Goal: Contribute content

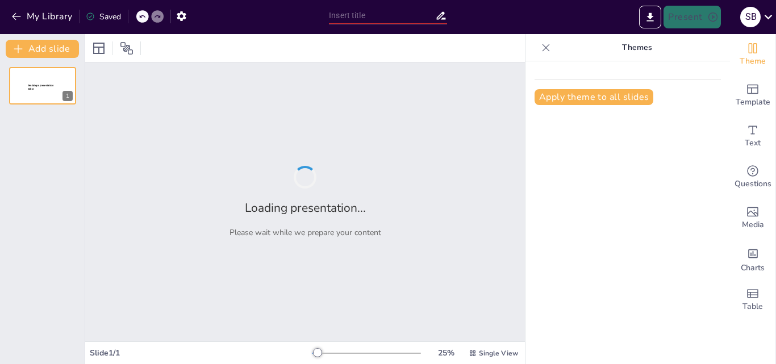
type input "New Sendsteps"
type input "Presentacion_Marketing_Grupo_12"
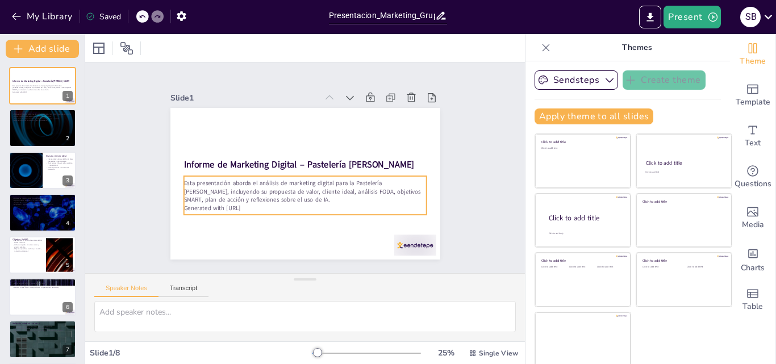
click at [244, 184] on p "Esta presentación aborda el análisis de marketing digital para la Pastelería An…" at bounding box center [281, 173] width 75 height 243
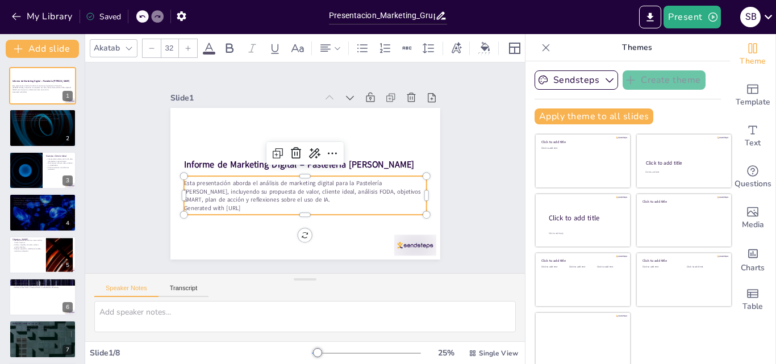
click at [189, 39] on div at bounding box center [188, 48] width 18 height 18
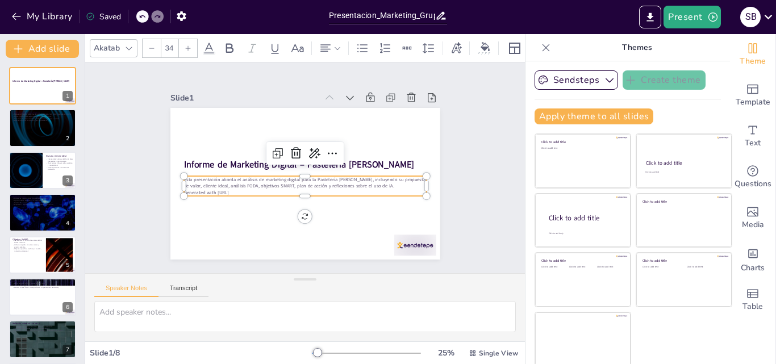
click at [189, 45] on icon at bounding box center [188, 48] width 7 height 7
type input "35"
click at [714, 15] on icon "button" at bounding box center [712, 16] width 11 height 11
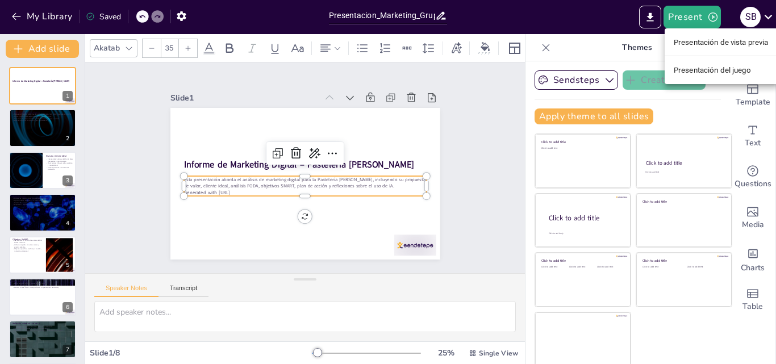
click at [735, 40] on font "Presentación de vista previa" at bounding box center [721, 42] width 95 height 9
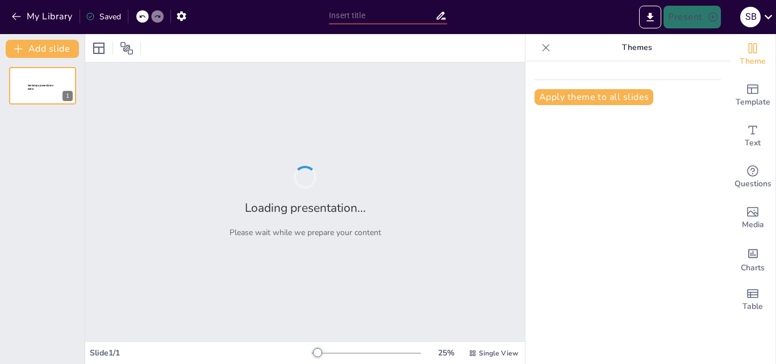
type input "Presentacion_Marketing_Grupo_12"
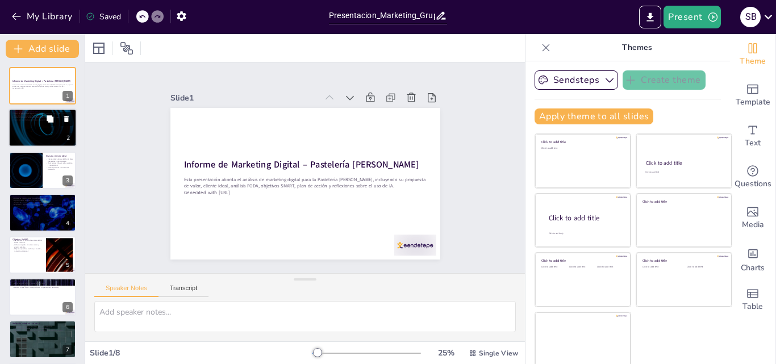
click at [65, 126] on button at bounding box center [67, 120] width 14 height 14
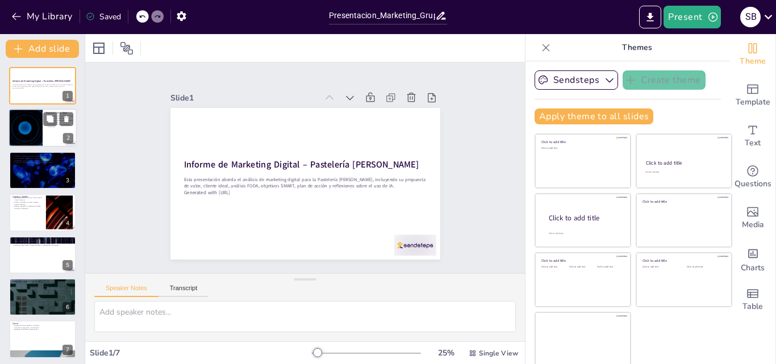
click at [35, 130] on div at bounding box center [25, 128] width 68 height 39
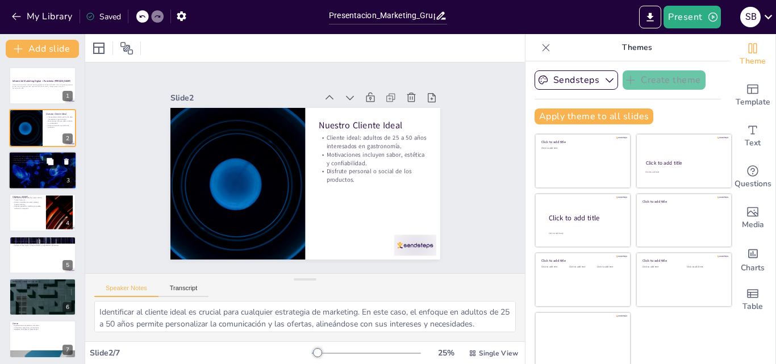
click at [53, 163] on icon at bounding box center [50, 161] width 7 height 7
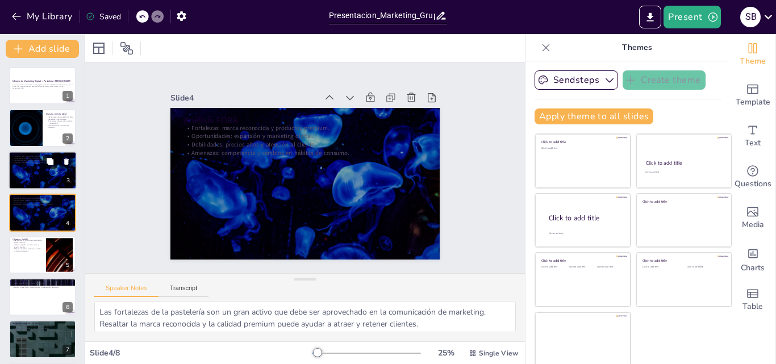
scroll to position [2, 0]
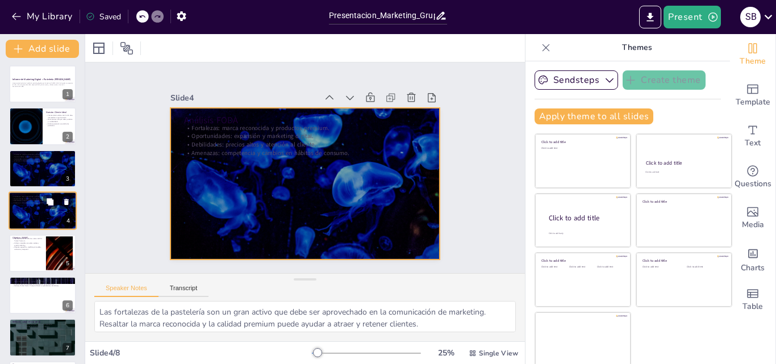
click at [30, 209] on div at bounding box center [43, 210] width 68 height 39
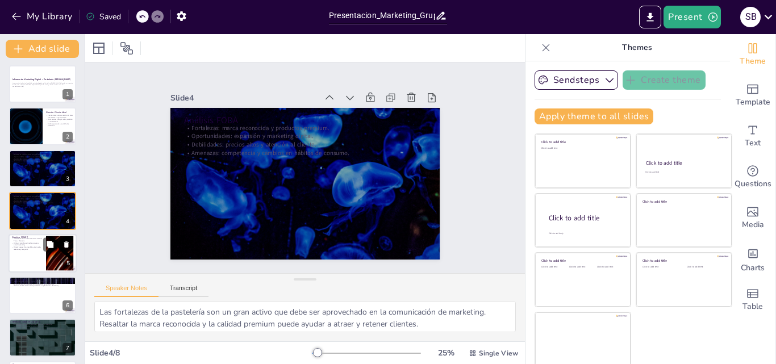
click at [35, 258] on div at bounding box center [43, 253] width 68 height 39
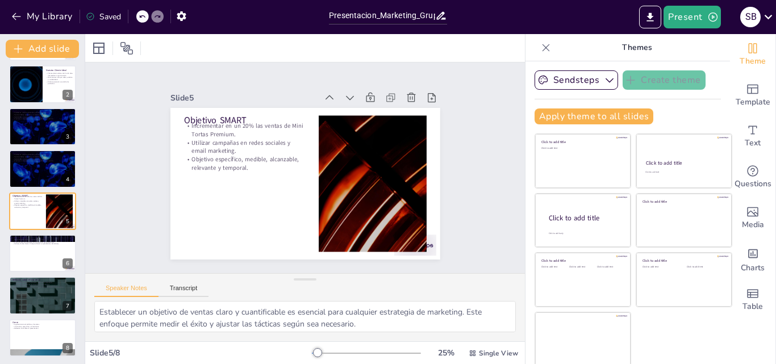
scroll to position [2, 0]
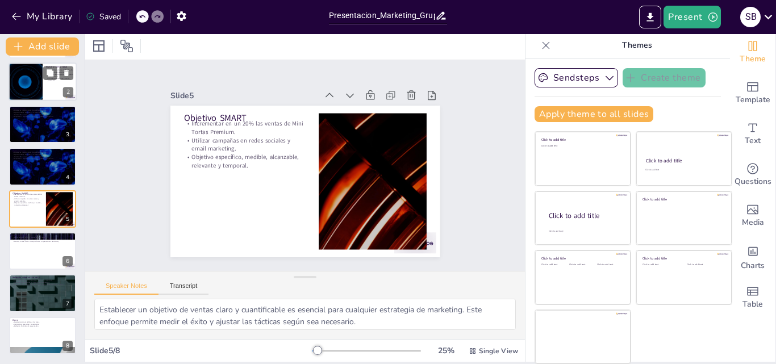
click at [38, 78] on div at bounding box center [25, 82] width 68 height 39
type textarea "Identificar al cliente ideal es crucial para cualquier estrategia de marketing.…"
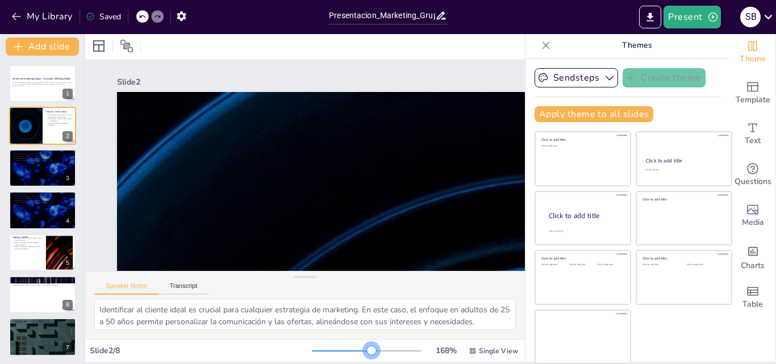
click at [355, 352] on div at bounding box center [366, 351] width 109 height 9
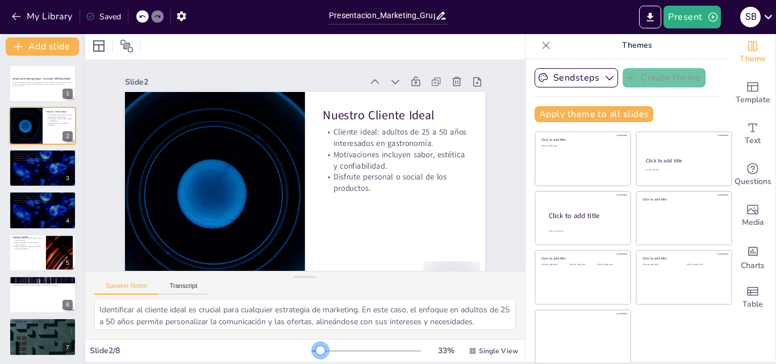
drag, startPoint x: 357, startPoint y: 352, endPoint x: 305, endPoint y: 348, distance: 53.0
click at [316, 348] on div at bounding box center [320, 350] width 9 height 9
click at [48, 83] on p "Esta presentación aborda el análisis de marketing digital para la Pastelería An…" at bounding box center [42, 83] width 61 height 3
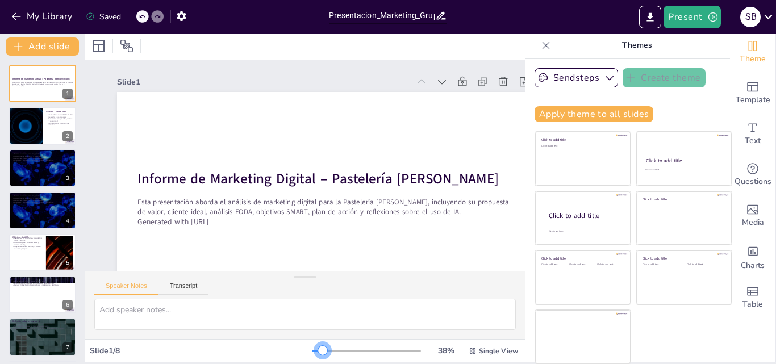
click at [318, 349] on div at bounding box center [322, 350] width 9 height 9
click at [59, 175] on div at bounding box center [43, 168] width 68 height 39
type textarea "Las fortalezas de la pastelería son un gran activo que debe ser aprovechado en …"
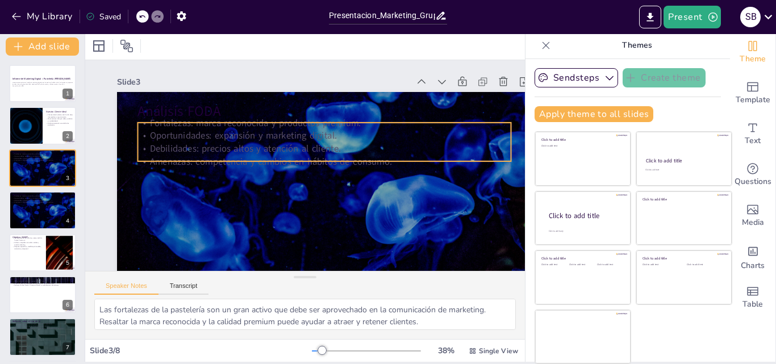
click at [193, 157] on p "Amenazas: competencia y cambios en hábitos de consumo." at bounding box center [323, 174] width 310 height 230
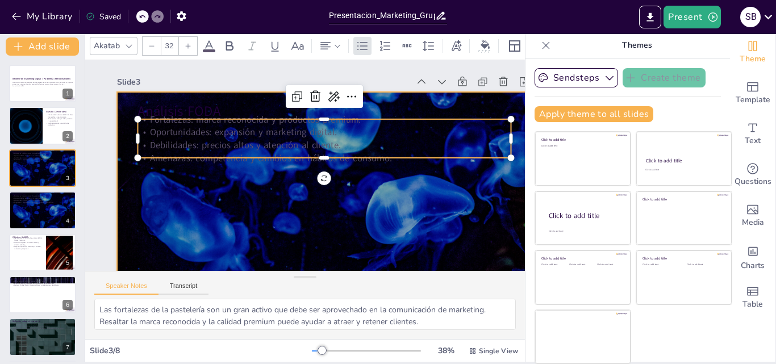
click at [295, 206] on div at bounding box center [281, 206] width 432 height 473
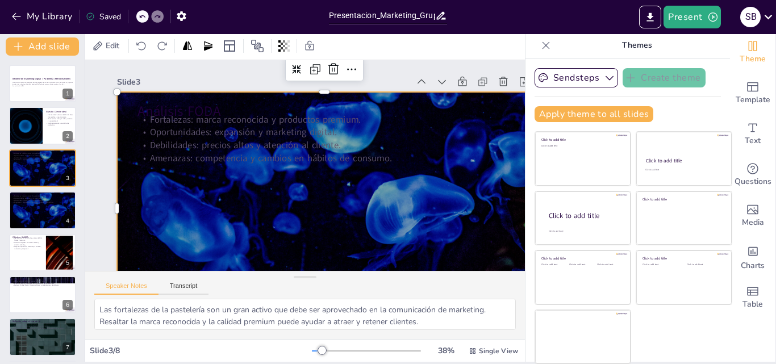
click at [176, 204] on div at bounding box center [301, 212] width 476 height 409
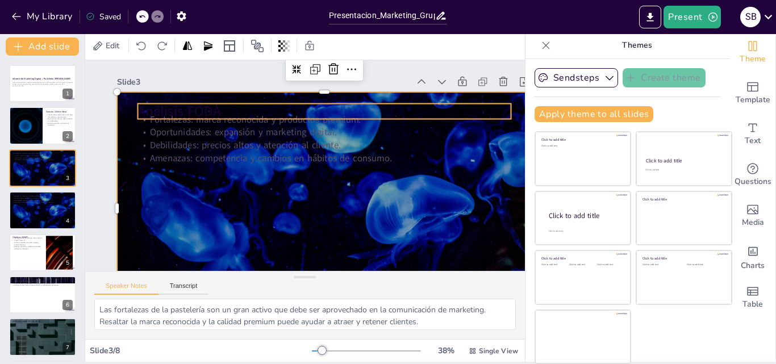
click at [211, 109] on p "Análisis FODA" at bounding box center [356, 138] width 290 height 264
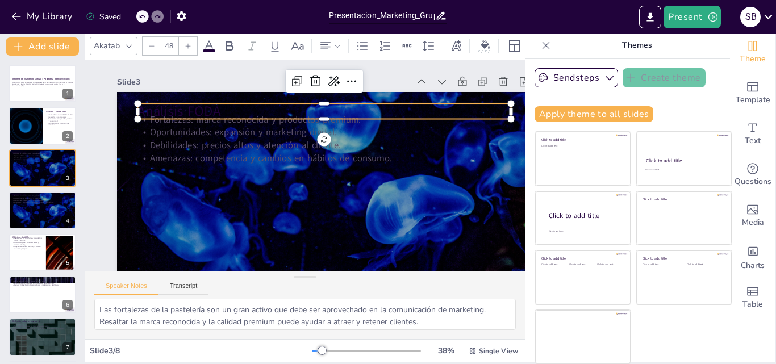
click at [213, 44] on icon at bounding box center [209, 45] width 10 height 11
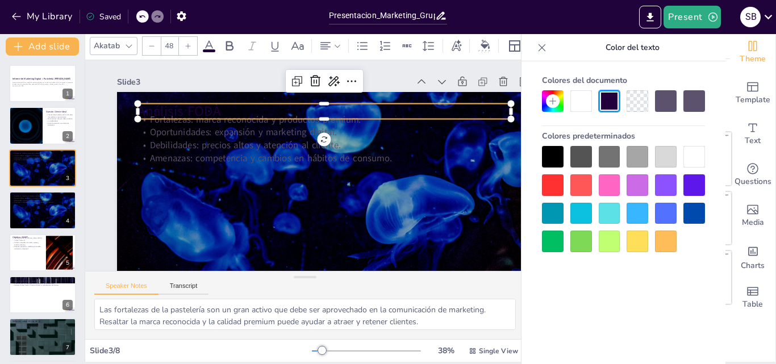
click at [546, 191] on div at bounding box center [553, 185] width 22 height 22
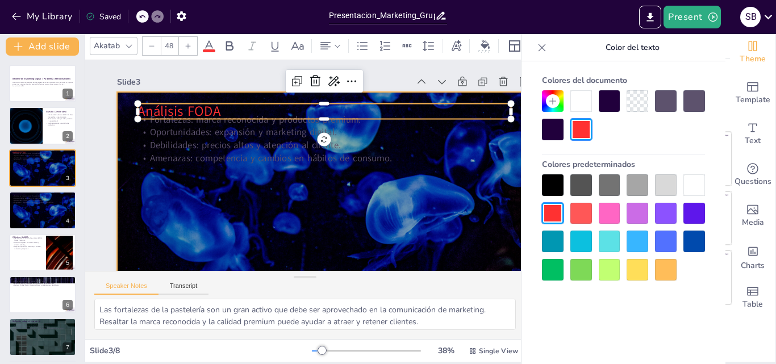
click at [352, 218] on div at bounding box center [310, 213] width 466 height 350
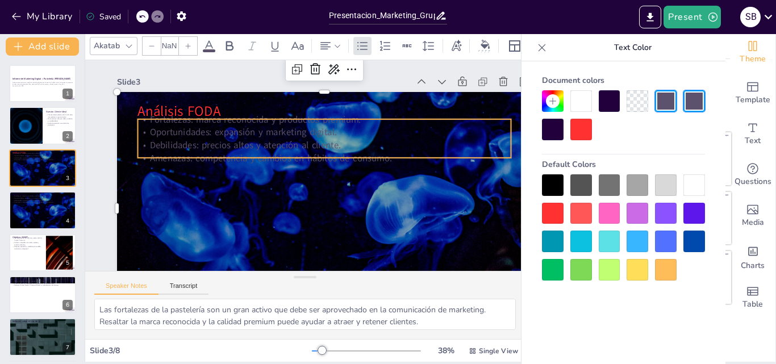
click at [159, 122] on p "Fortalezas: marca reconocida y productos premium." at bounding box center [338, 127] width 359 height 127
type input "32"
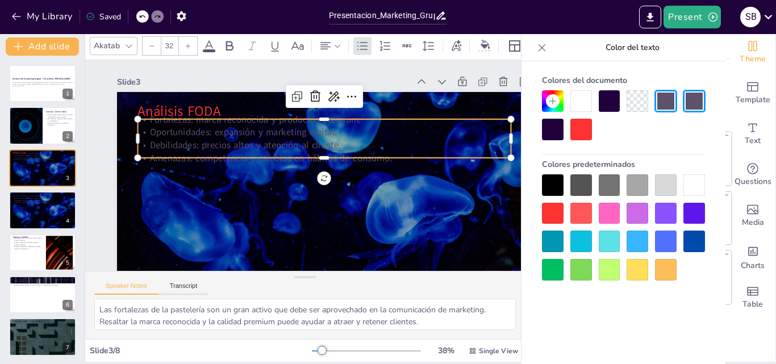
click at [214, 43] on icon at bounding box center [209, 46] width 14 height 14
click at [608, 211] on div at bounding box center [610, 214] width 22 height 22
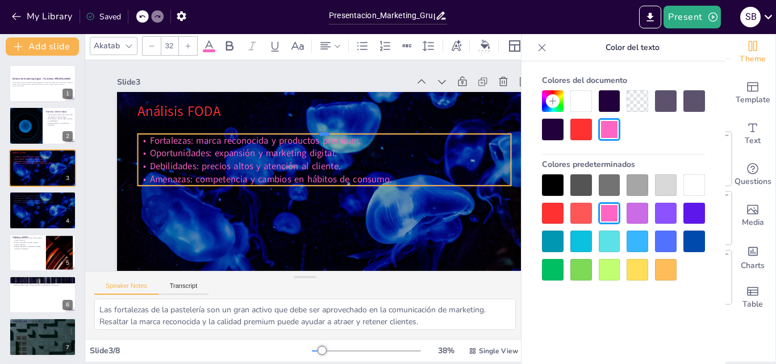
drag, startPoint x: 338, startPoint y: 119, endPoint x: 318, endPoint y: 134, distance: 25.2
click at [318, 134] on div at bounding box center [344, 156] width 256 height 284
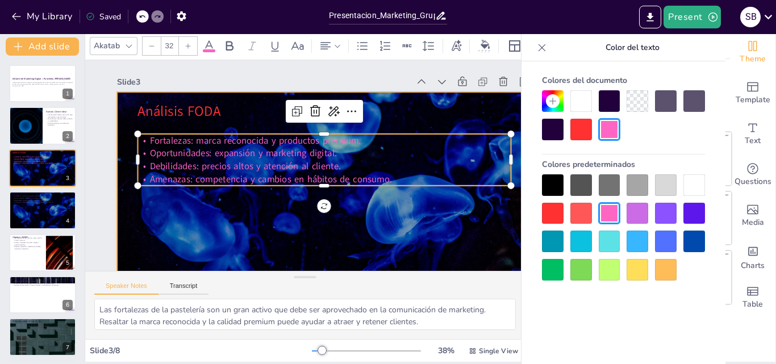
click at [391, 214] on div at bounding box center [301, 212] width 476 height 409
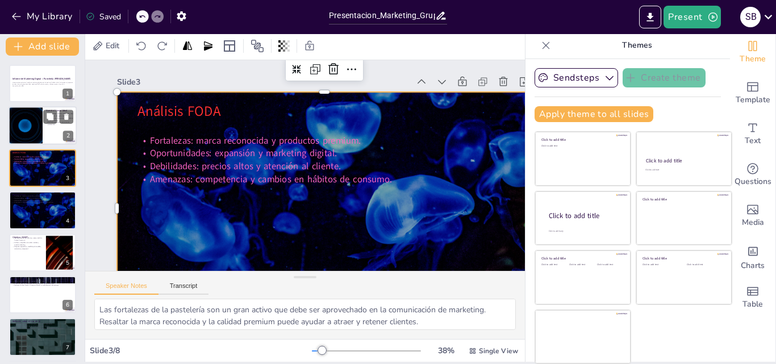
click at [41, 124] on div at bounding box center [25, 126] width 68 height 39
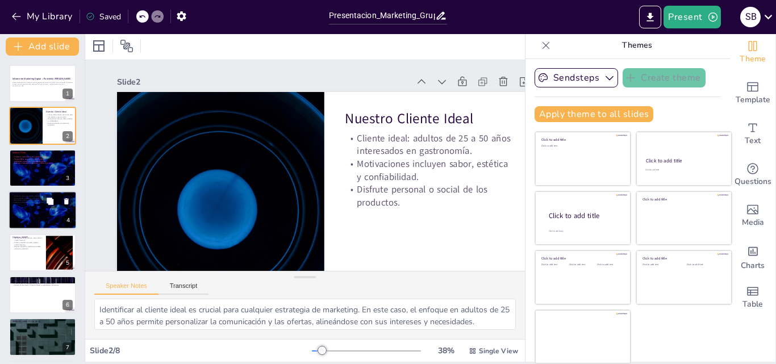
click at [30, 206] on div at bounding box center [43, 210] width 68 height 39
type textarea "Las fortalezas de la pastelería son un gran activo que debe ser aprovechado en …"
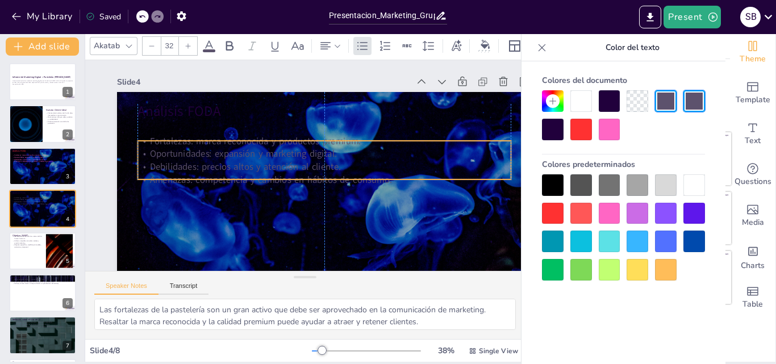
drag, startPoint x: 184, startPoint y: 144, endPoint x: 177, endPoint y: 143, distance: 7.6
click at [280, 163] on p "Debilidades: precios altos y atención al cliente." at bounding box center [306, 185] width 52 height 372
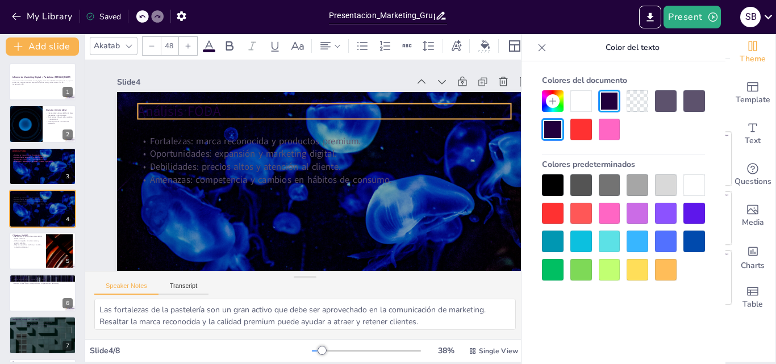
click at [226, 109] on p "Análisis FODA" at bounding box center [358, 144] width 264 height 290
click at [572, 126] on div at bounding box center [581, 130] width 22 height 22
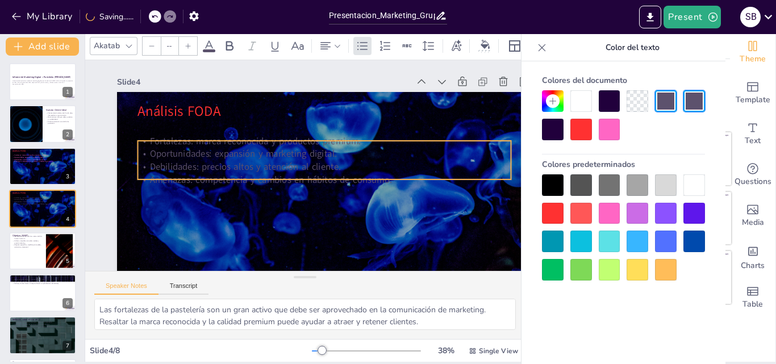
click at [270, 150] on p "Oportunidades: expansión y marketing digital." at bounding box center [324, 178] width 164 height 346
type input "32"
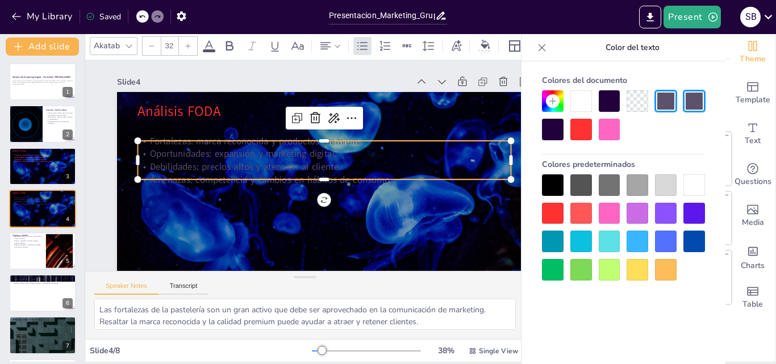
click at [634, 216] on div at bounding box center [638, 214] width 22 height 22
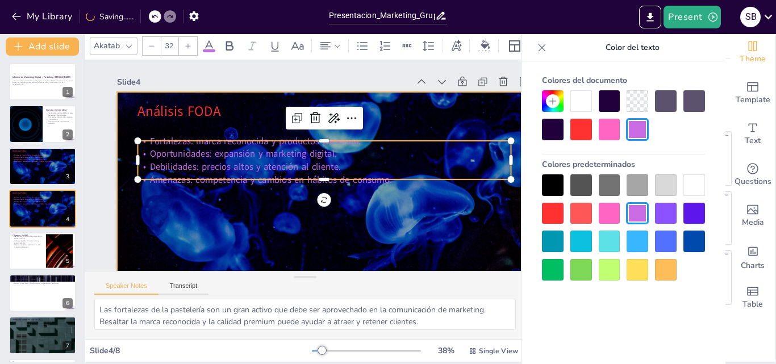
click at [305, 201] on div at bounding box center [262, 184] width 234 height 415
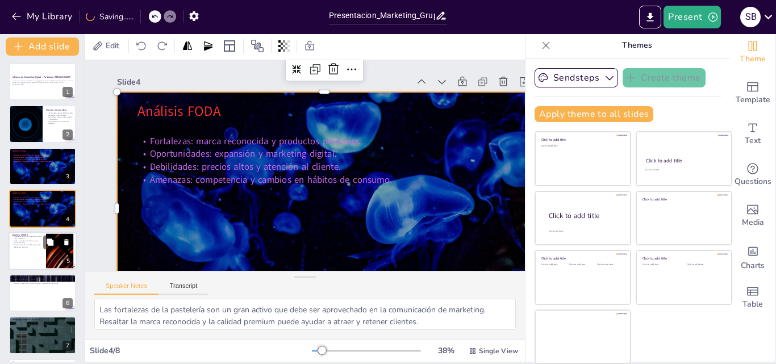
click at [43, 243] on div at bounding box center [43, 251] width 68 height 39
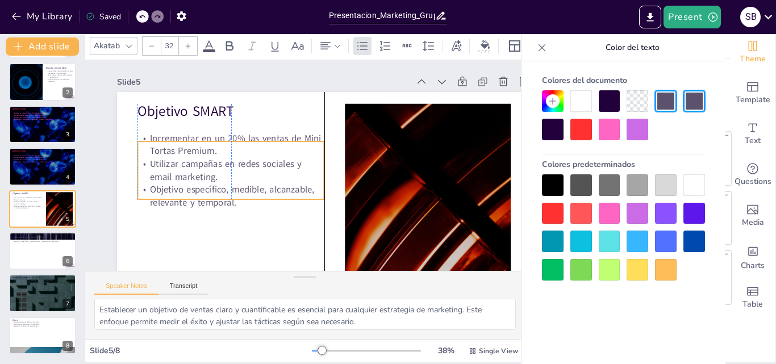
drag, startPoint x: 213, startPoint y: 152, endPoint x: 213, endPoint y: 171, distance: 18.8
click at [213, 171] on p "Utilizar campañas en redes sociales y email marketing." at bounding box center [232, 155] width 188 height 64
click at [57, 253] on div at bounding box center [43, 251] width 68 height 39
type textarea "Las redes sociales son una herramienta crucial para conectar con el público y g…"
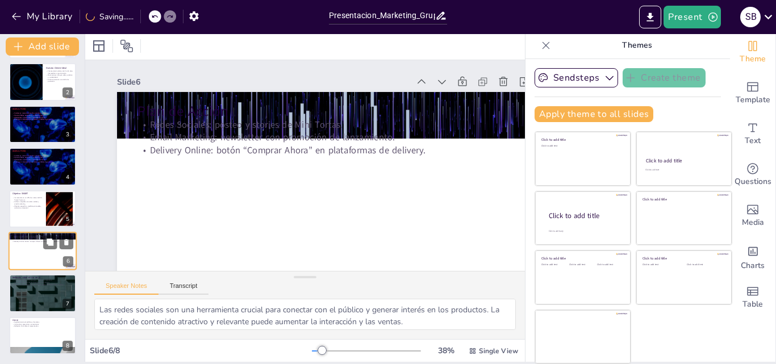
scroll to position [45, 0]
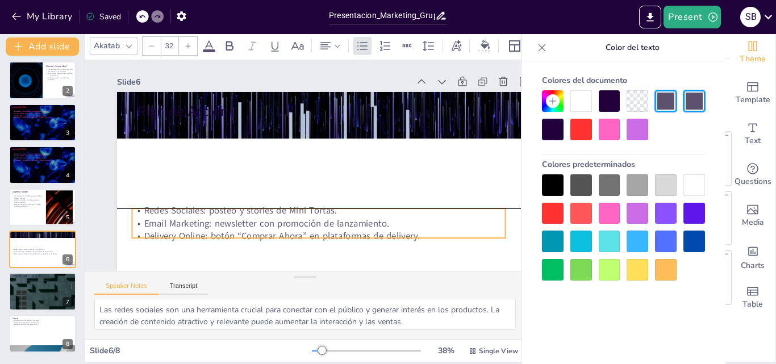
drag, startPoint x: 223, startPoint y: 136, endPoint x: 218, endPoint y: 222, distance: 86.0
click at [218, 222] on p "Email Marketing: newsletter con promoción de lanzamiento." at bounding box center [299, 225] width 359 height 128
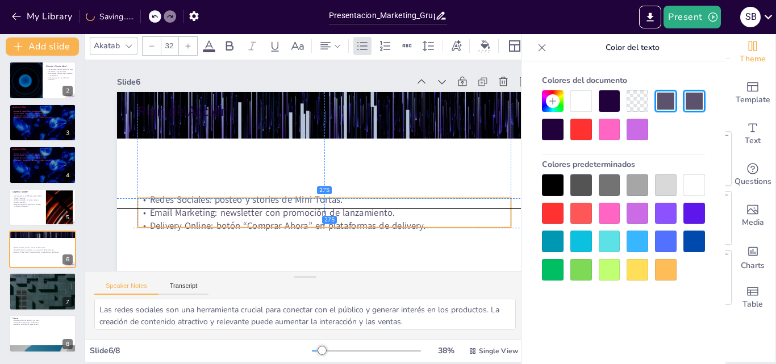
drag, startPoint x: 218, startPoint y: 220, endPoint x: 219, endPoint y: 208, distance: 12.6
click at [219, 208] on p "Email Marketing: newsletter con promoción de lanzamiento." at bounding box center [314, 215] width 368 height 90
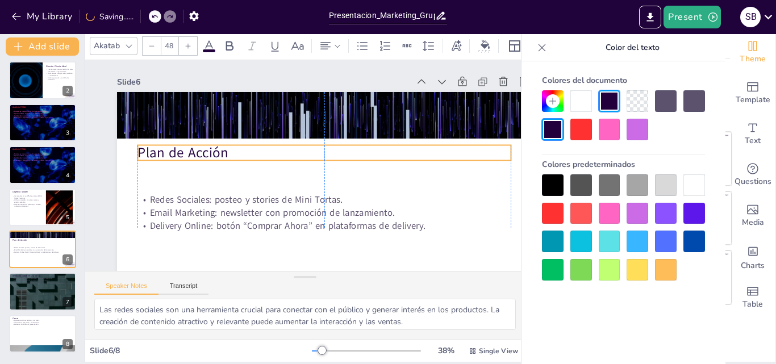
drag, startPoint x: 196, startPoint y: 114, endPoint x: 199, endPoint y: 156, distance: 41.6
click at [290, 156] on p "Plan de Acción" at bounding box center [319, 183] width 58 height 373
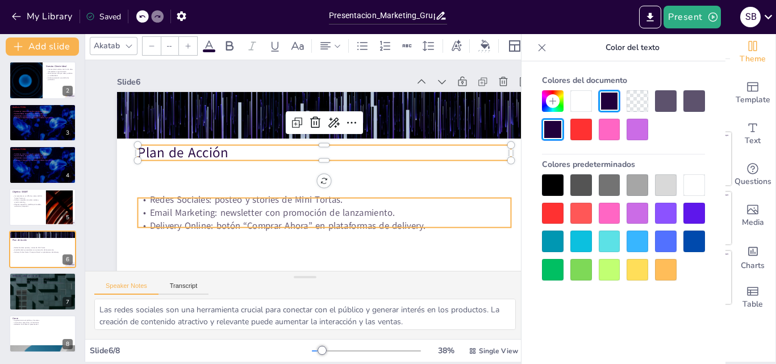
type input "32"
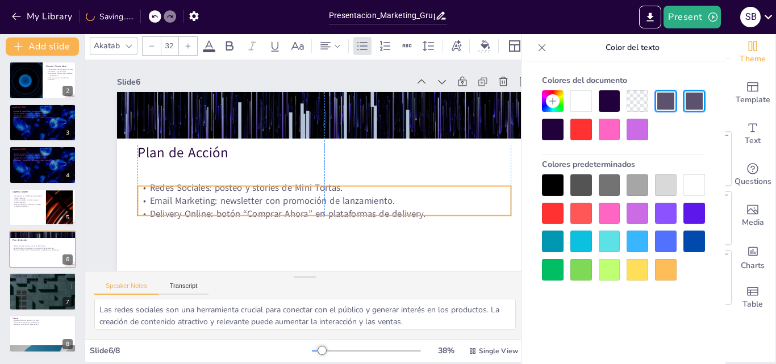
drag, startPoint x: 201, startPoint y: 214, endPoint x: 200, endPoint y: 202, distance: 12.0
click at [227, 202] on p "Email Marketing: newsletter con promoción de lanzamiento." at bounding box center [326, 131] width 198 height 330
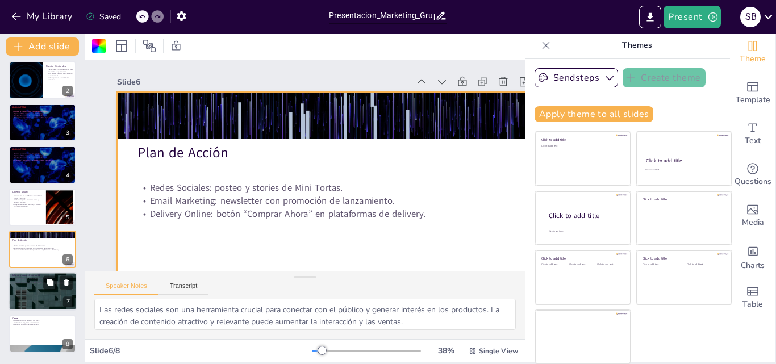
click at [52, 298] on div at bounding box center [43, 292] width 68 height 39
type textarea "La inteligencia artificial puede ser una herramienta poderosa para el marketing…"
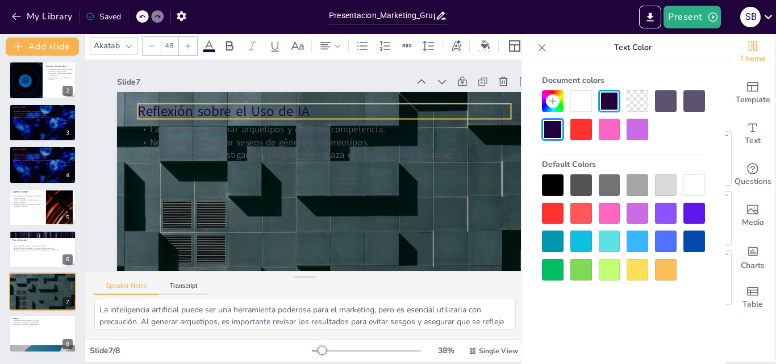
click at [332, 107] on p "Reflexión sobre el Uso de IA" at bounding box center [361, 179] width 58 height 373
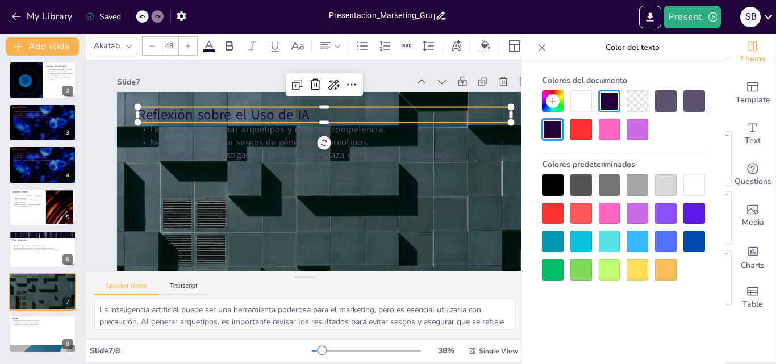
click at [578, 134] on div at bounding box center [581, 130] width 22 height 22
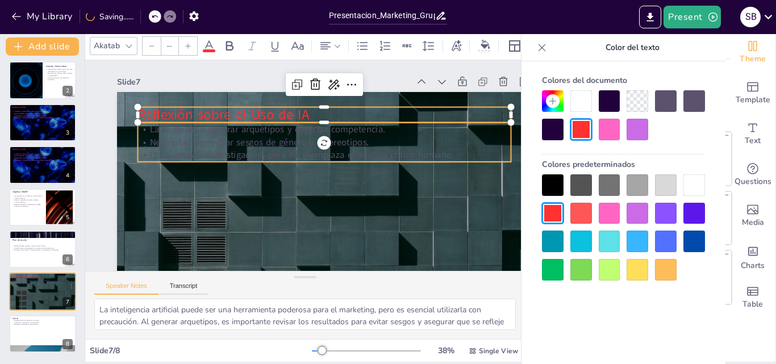
type input "32"
click at [384, 143] on p "Necesidad de revisar sesgos de género y estereotipos." at bounding box center [329, 147] width 368 height 90
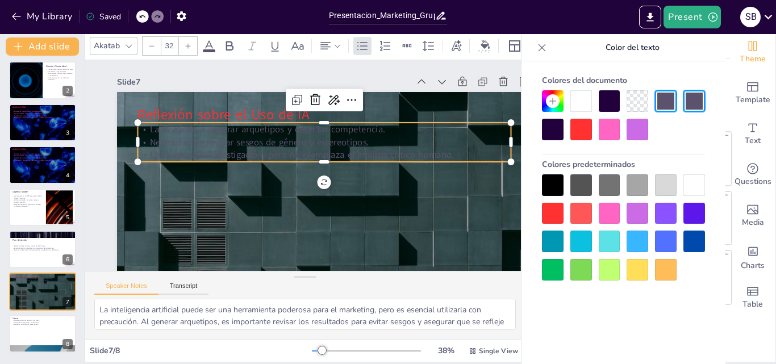
click at [614, 254] on div at bounding box center [623, 227] width 163 height 106
click at [609, 243] on div at bounding box center [610, 242] width 22 height 22
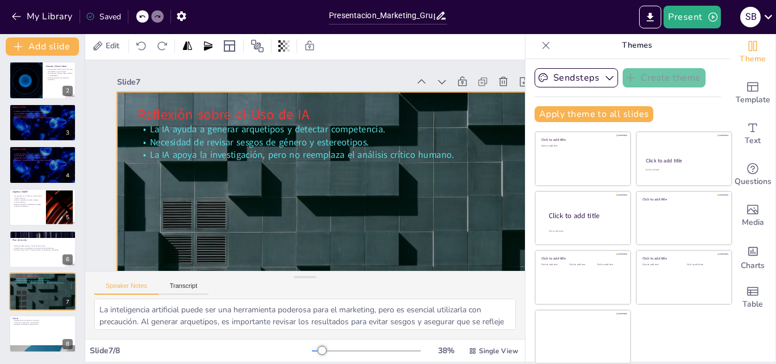
click at [259, 222] on div at bounding box center [310, 213] width 466 height 350
click at [40, 331] on div at bounding box center [43, 334] width 68 height 39
type textarea "Agradecer al público y a los docentes es una parte esencial de cualquier presen…"
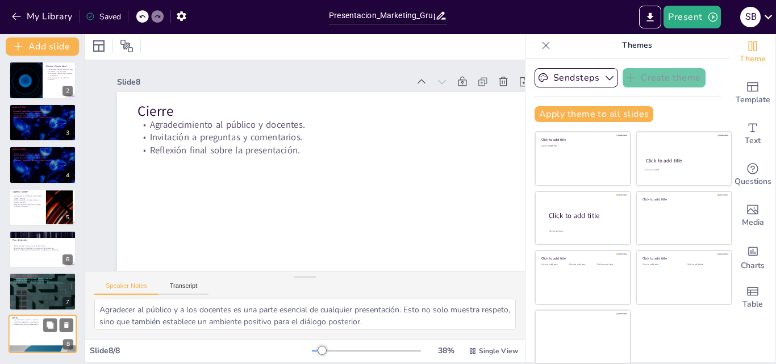
scroll to position [43, 0]
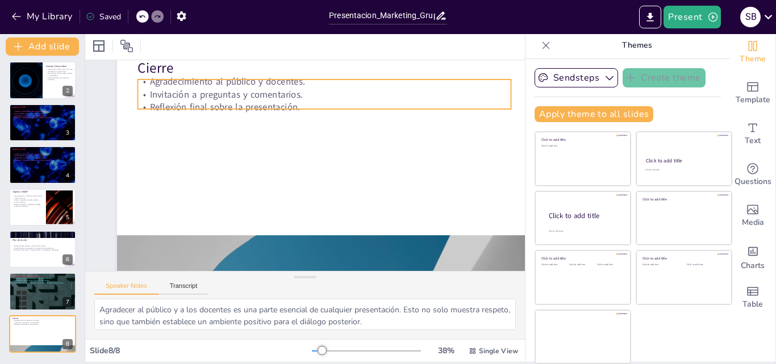
click at [165, 89] on p "Invitación a preguntas y comentarios." at bounding box center [331, 97] width 372 height 52
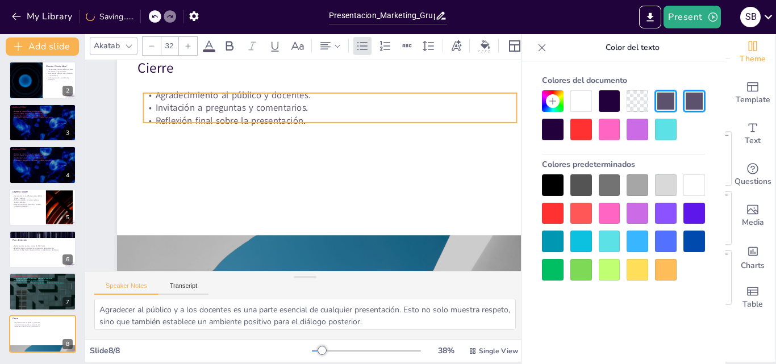
drag, startPoint x: 165, startPoint y: 89, endPoint x: 170, endPoint y: 106, distance: 18.0
click at [170, 106] on p "Invitación a preguntas y comentarios." at bounding box center [335, 111] width 372 height 52
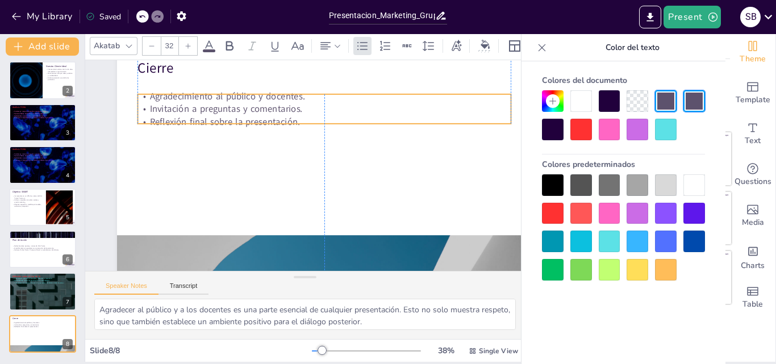
drag, startPoint x: 170, startPoint y: 106, endPoint x: 160, endPoint y: 107, distance: 10.3
click at [214, 107] on p "Invitación a preguntas y comentarios." at bounding box center [357, 136] width 286 height 259
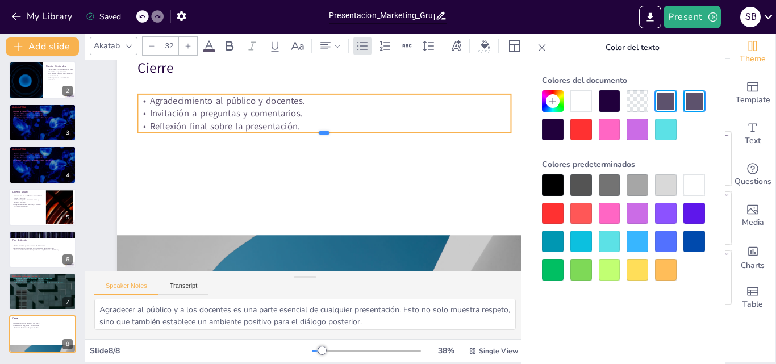
drag, startPoint x: 323, startPoint y: 124, endPoint x: 324, endPoint y: 132, distance: 8.0
click at [324, 132] on div at bounding box center [337, 154] width 307 height 227
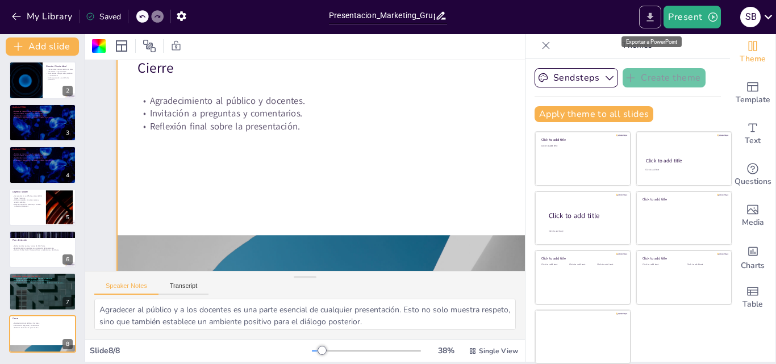
click at [656, 16] on icon "Export to PowerPoint" at bounding box center [650, 17] width 12 height 12
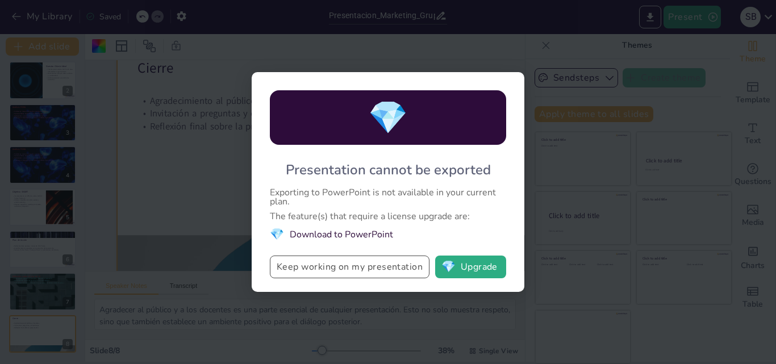
click at [369, 270] on button "Keep working on my presentation" at bounding box center [350, 267] width 160 height 23
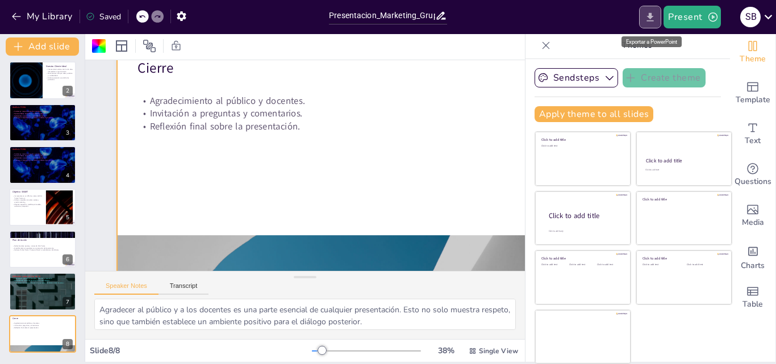
click at [655, 14] on icon "Export to PowerPoint" at bounding box center [650, 17] width 12 height 12
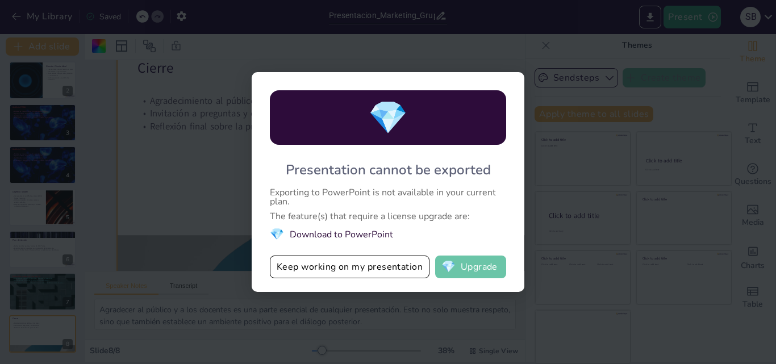
click at [481, 267] on button "💎 Upgrade" at bounding box center [470, 267] width 71 height 23
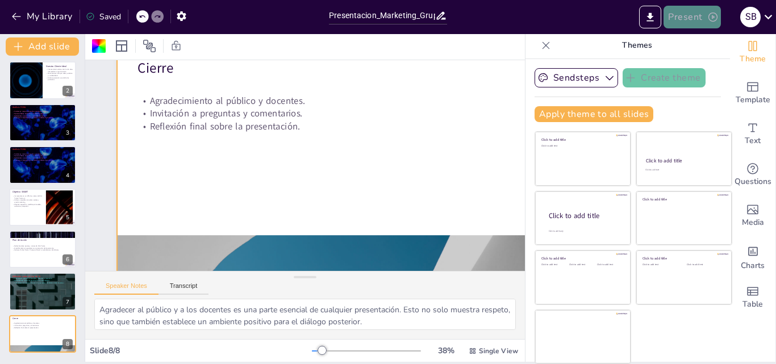
click at [713, 12] on icon "button" at bounding box center [712, 16] width 11 height 11
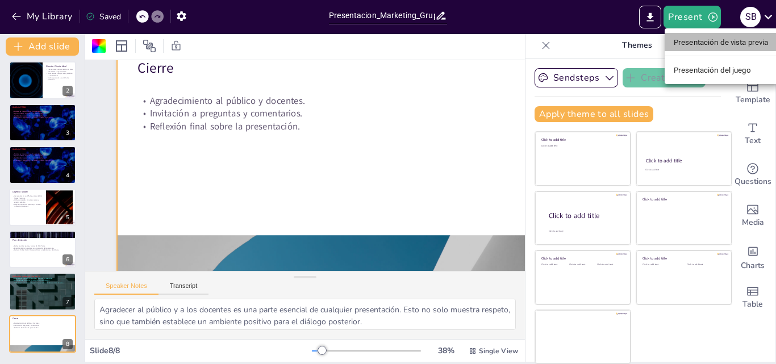
click at [711, 42] on font "Presentación de vista previa" at bounding box center [721, 42] width 95 height 9
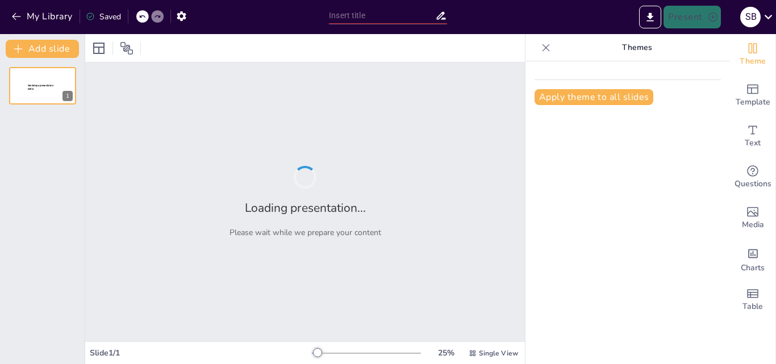
type input "Presentacion_Marketing_Grupo_12"
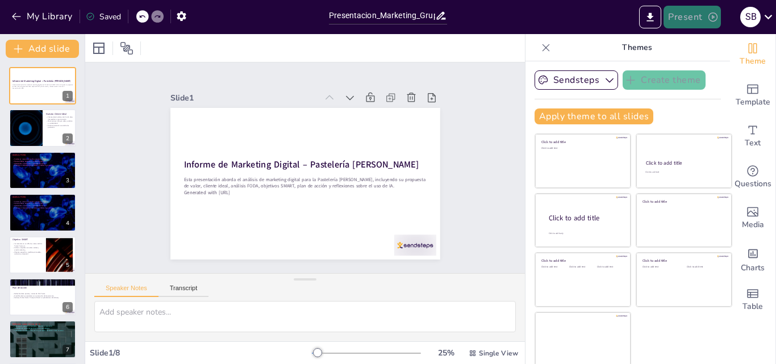
click at [696, 17] on button "Present" at bounding box center [692, 17] width 57 height 23
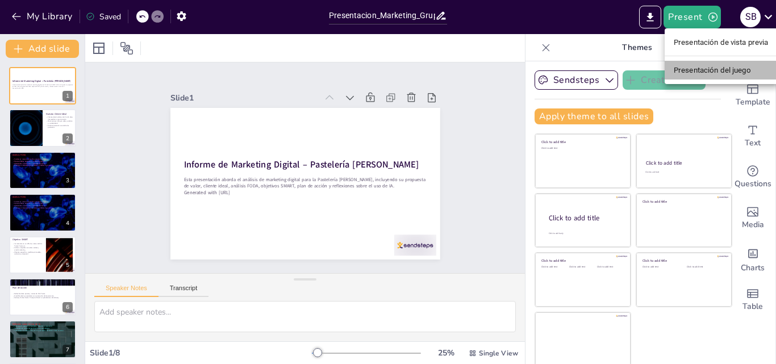
click at [720, 79] on li "Presentación del juego" at bounding box center [721, 70] width 113 height 18
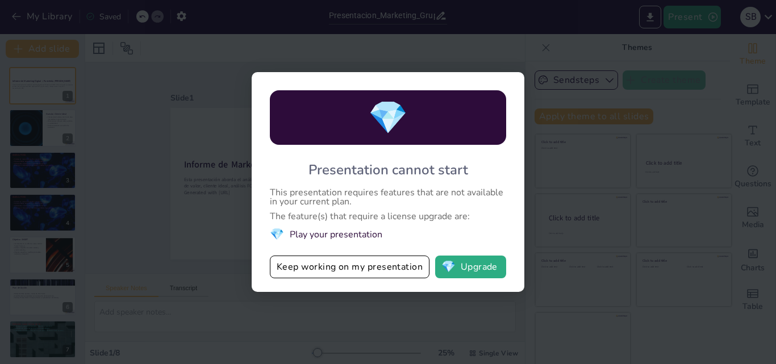
click at [173, 251] on div "💎 Presentation cannot start This presentation requires features that are not av…" at bounding box center [388, 182] width 776 height 364
click at [328, 272] on button "Keep working on my presentation" at bounding box center [350, 267] width 160 height 23
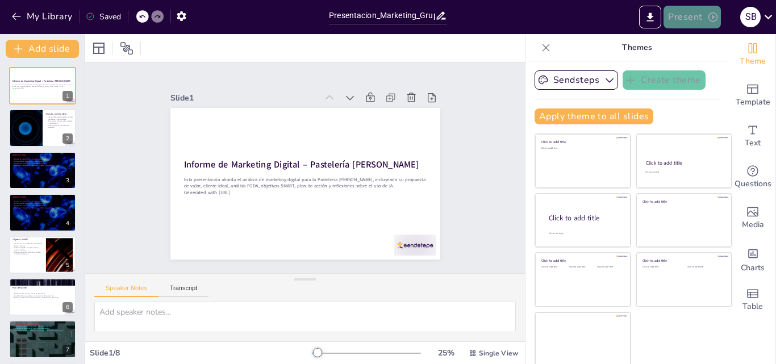
click at [710, 19] on icon "button" at bounding box center [713, 17] width 9 height 9
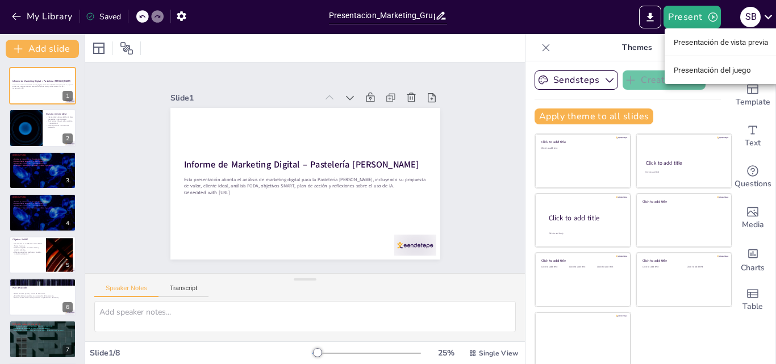
click at [468, 103] on div at bounding box center [388, 182] width 776 height 364
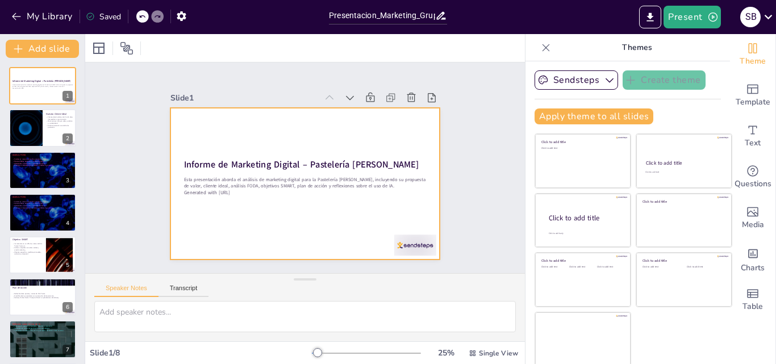
scroll to position [2, 0]
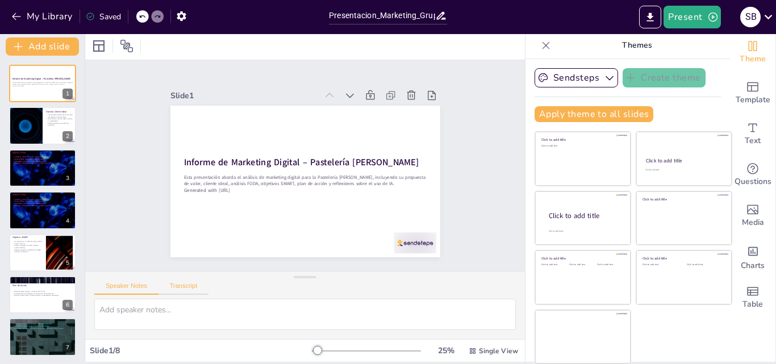
click at [182, 285] on button "Transcript" at bounding box center [184, 288] width 51 height 13
click at [122, 287] on button "Speaker Notes" at bounding box center [126, 288] width 64 height 13
click at [37, 301] on div at bounding box center [43, 295] width 68 height 39
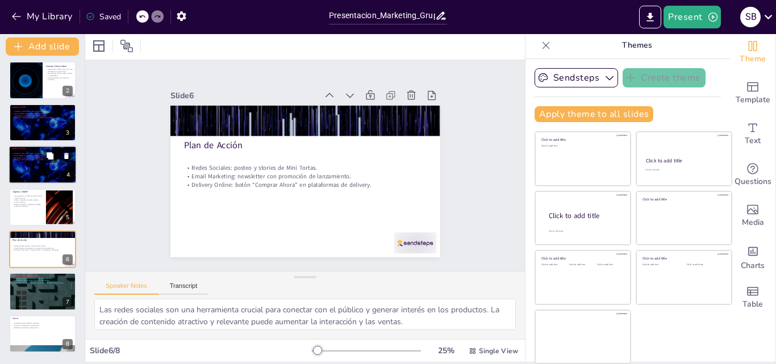
click at [48, 164] on div at bounding box center [43, 164] width 68 height 39
type textarea "Las fortalezas de la pastelería son un gran activo que debe ser aprovechado en …"
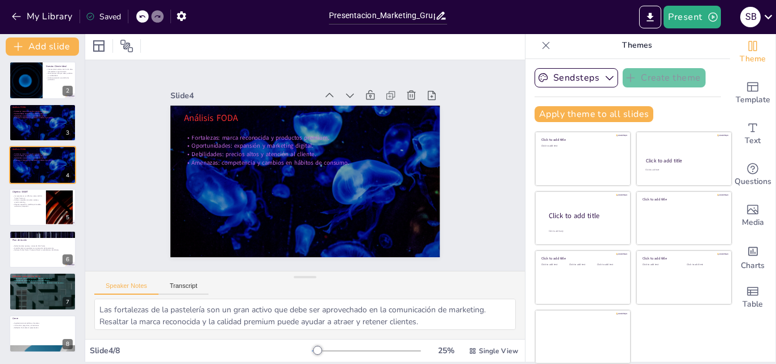
scroll to position [2, 0]
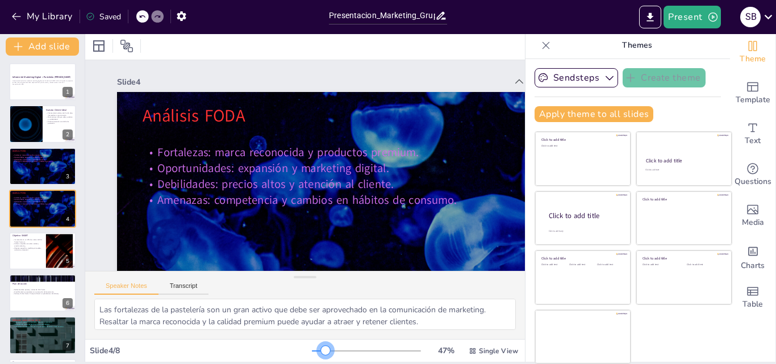
drag, startPoint x: 301, startPoint y: 352, endPoint x: 310, endPoint y: 358, distance: 10.6
click at [312, 358] on div "47 % Single View" at bounding box center [416, 351] width 209 height 18
click at [648, 17] on icon "Export to PowerPoint" at bounding box center [650, 17] width 12 height 12
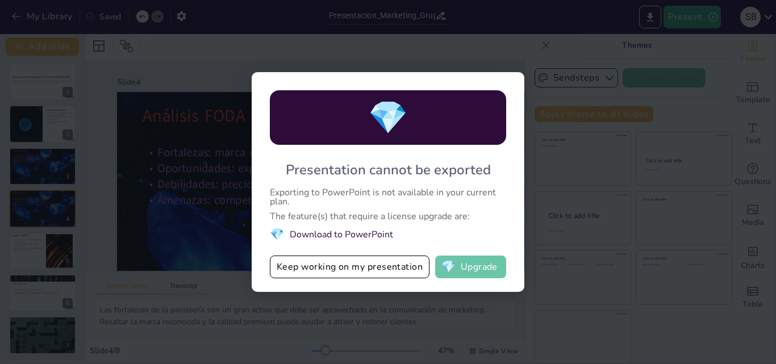
click at [452, 269] on span "💎" at bounding box center [448, 266] width 14 height 11
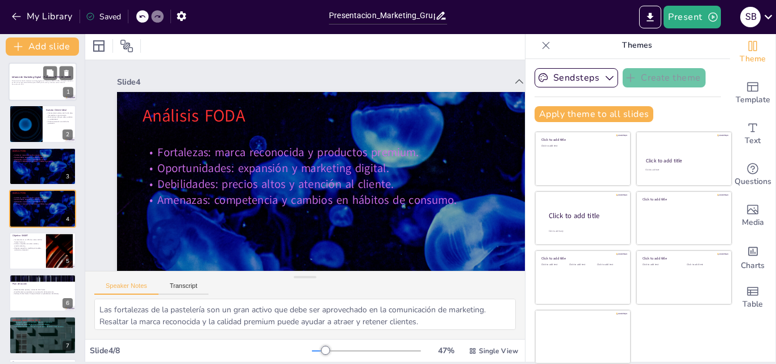
drag, startPoint x: 710, startPoint y: 1, endPoint x: 30, endPoint y: 85, distance: 684.8
click at [30, 85] on div at bounding box center [43, 82] width 68 height 39
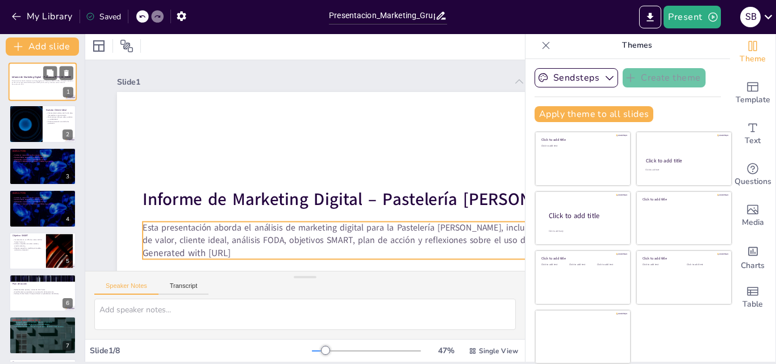
scroll to position [0, 0]
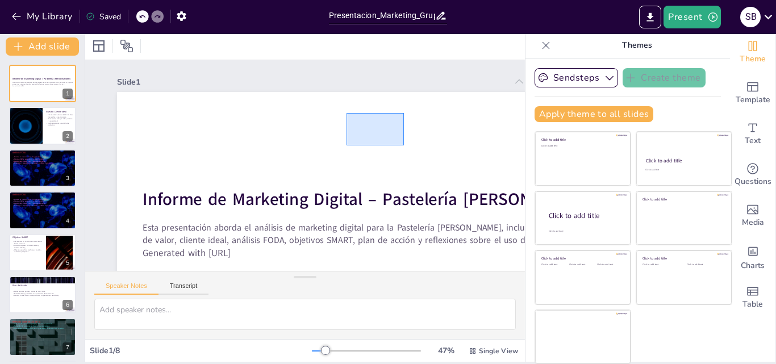
drag, startPoint x: 404, startPoint y: 145, endPoint x: 357, endPoint y: 119, distance: 53.7
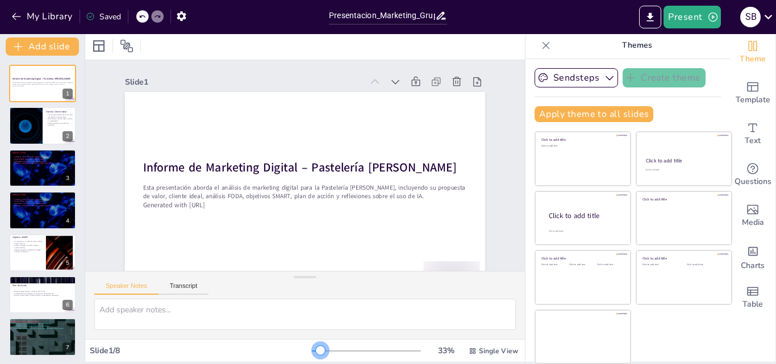
click at [316, 349] on div at bounding box center [320, 350] width 9 height 9
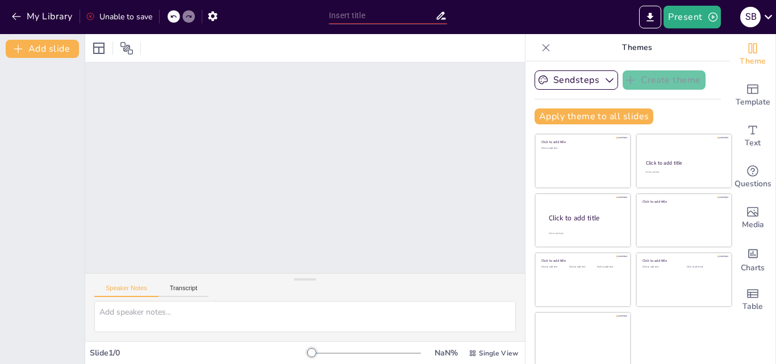
drag, startPoint x: 581, startPoint y: 28, endPoint x: 337, endPoint y: 144, distance: 270.4
click at [337, 144] on div at bounding box center [305, 168] width 440 height 211
drag, startPoint x: 337, startPoint y: 144, endPoint x: 7, endPoint y: 98, distance: 332.8
